Goal: Transaction & Acquisition: Purchase product/service

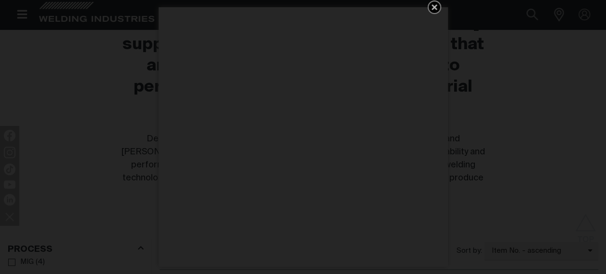
click at [430, 12] on icon "Get 5 WIA Welding Guides Free!" at bounding box center [434, 7] width 12 height 12
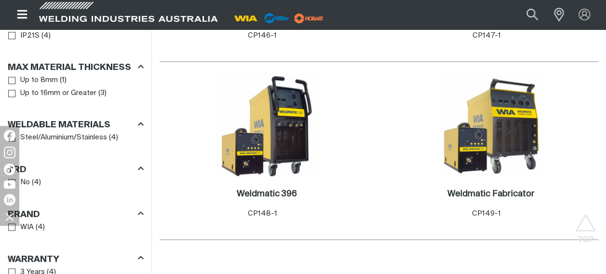
scroll to position [530, 0]
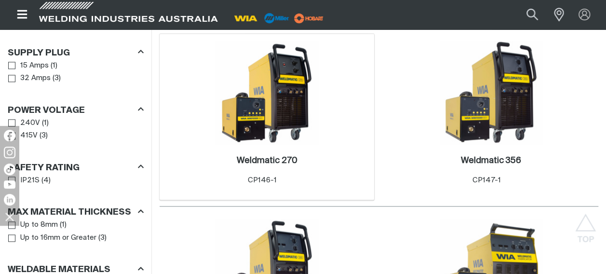
click at [283, 95] on img at bounding box center [266, 92] width 103 height 103
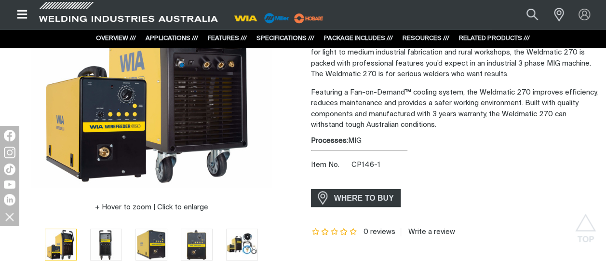
scroll to position [145, 0]
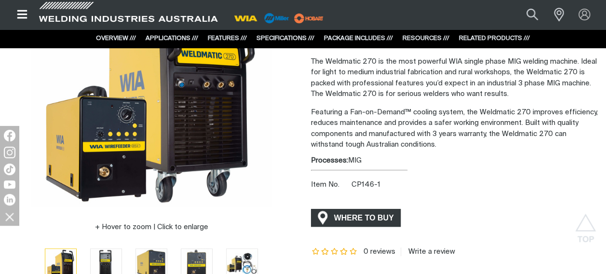
click at [353, 224] on span "WHERE TO BUY" at bounding box center [364, 217] width 72 height 15
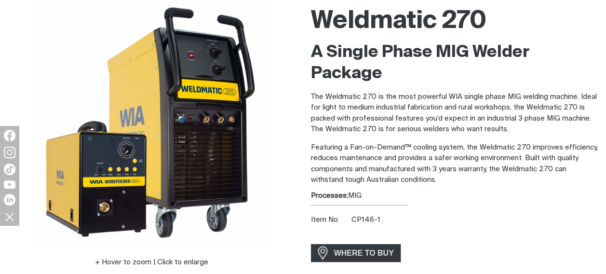
scroll to position [145, 0]
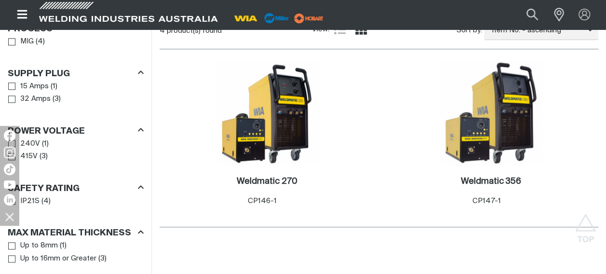
scroll to position [530, 0]
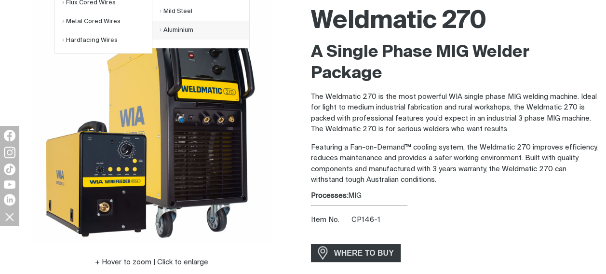
scroll to position [145, 0]
